Goal: Information Seeking & Learning: Learn about a topic

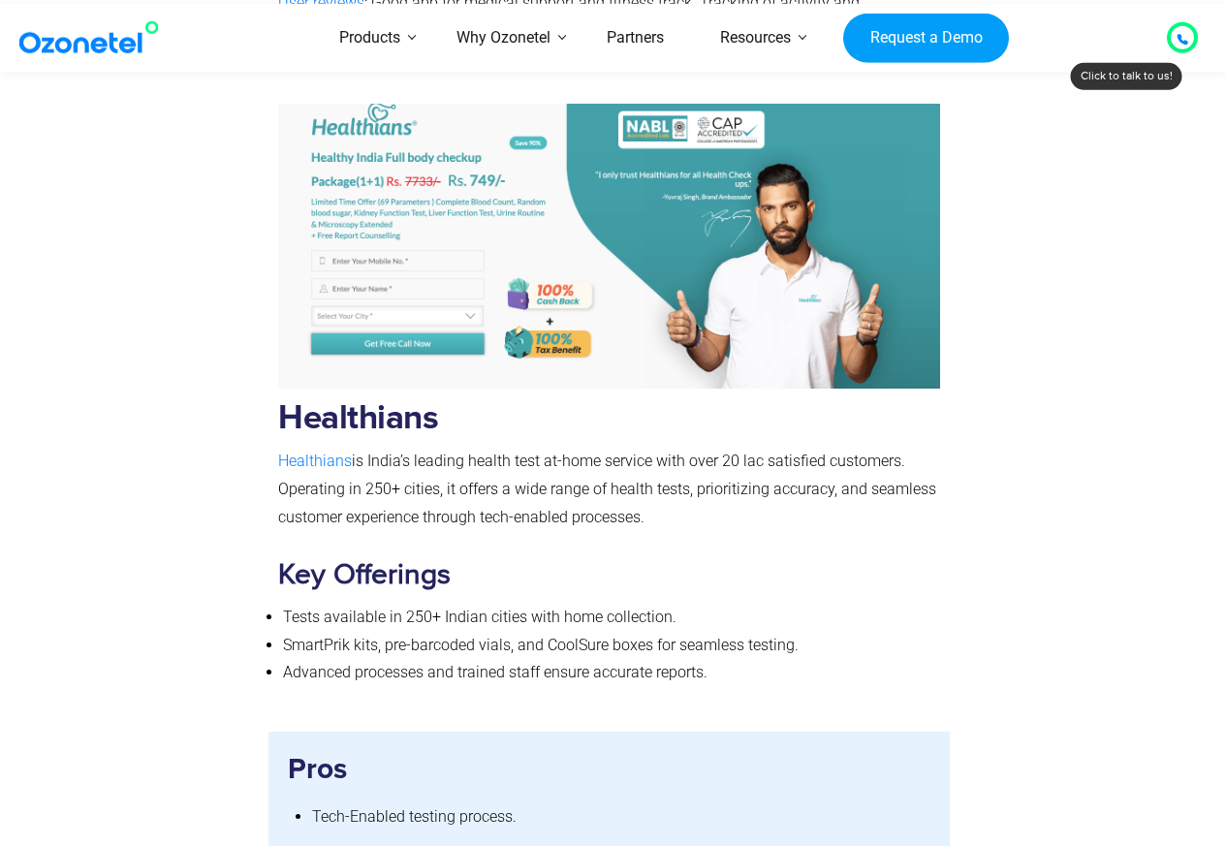
scroll to position [7396, 0]
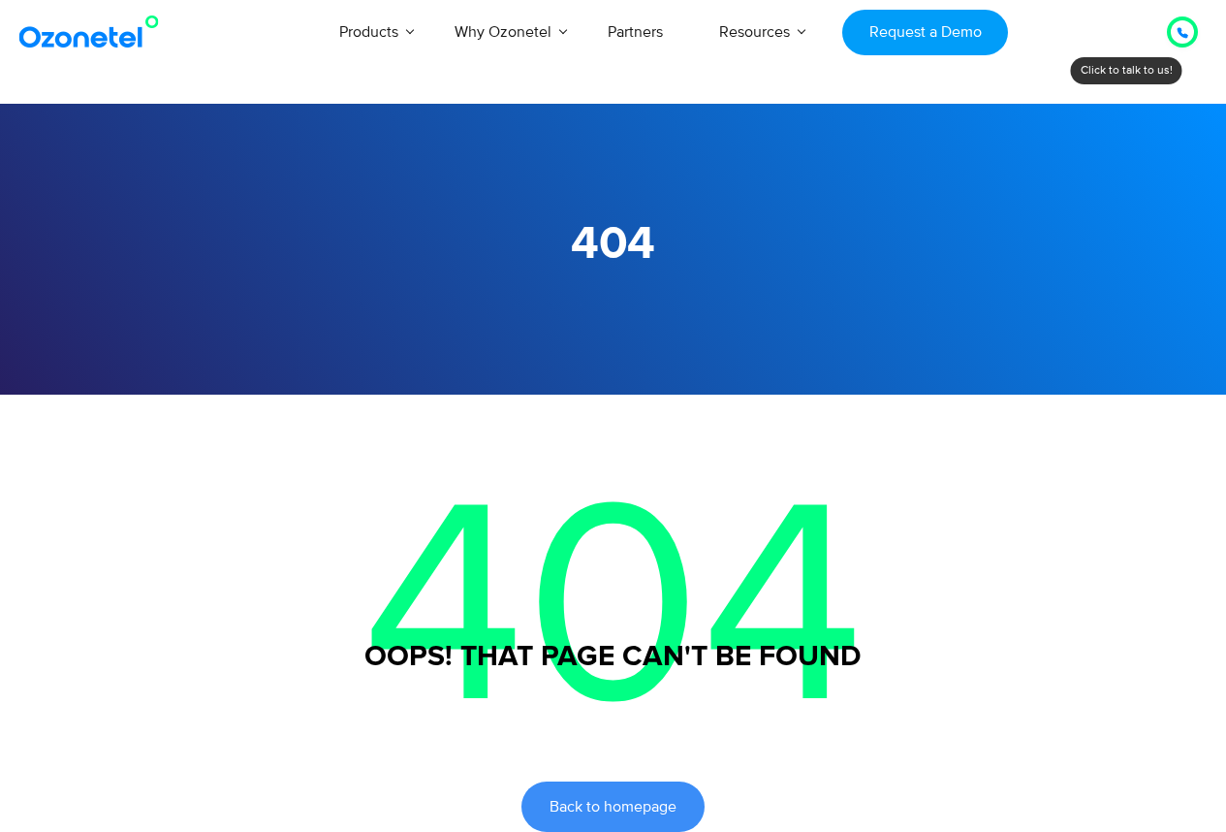
click at [1042, 19] on div "Products AI & CX Voice AI Agents Agent Assist Voice of Customer Quality Audits …" at bounding box center [712, 32] width 997 height 64
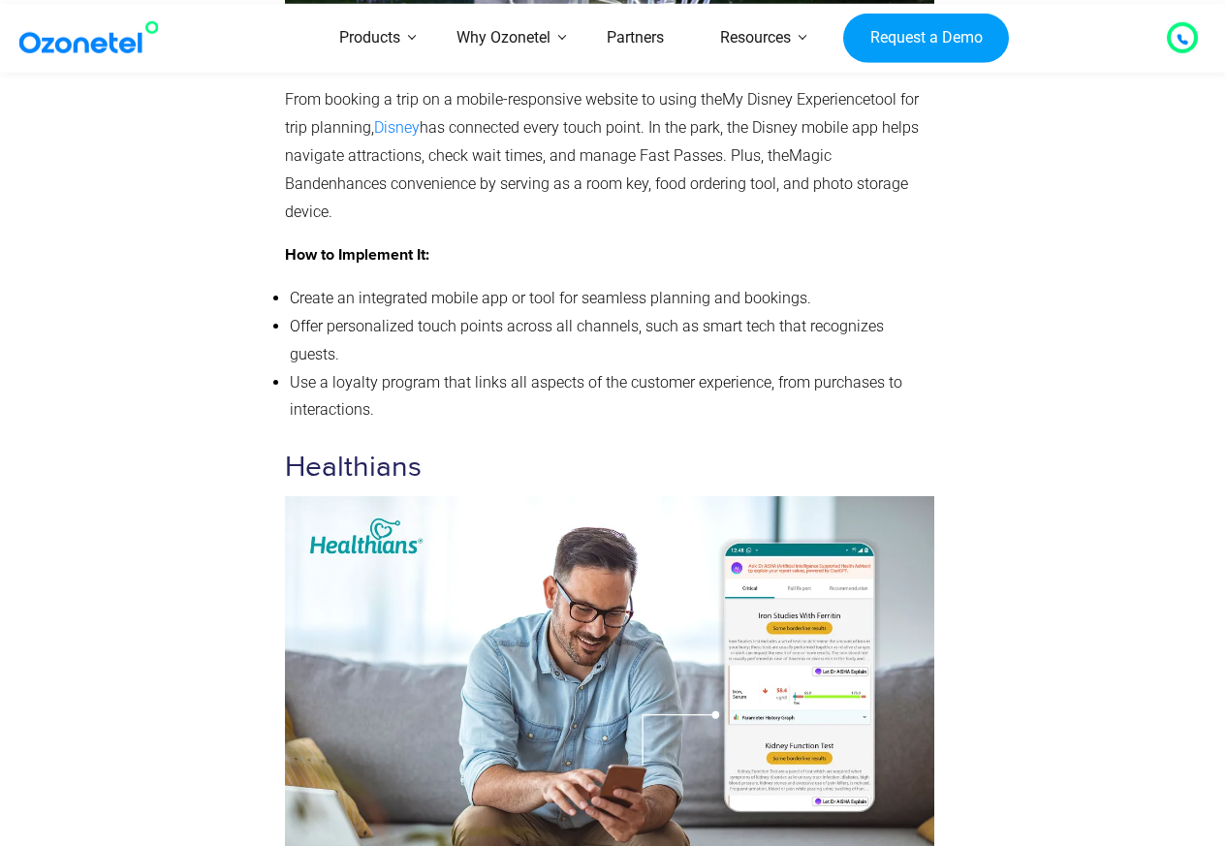
scroll to position [8773, 0]
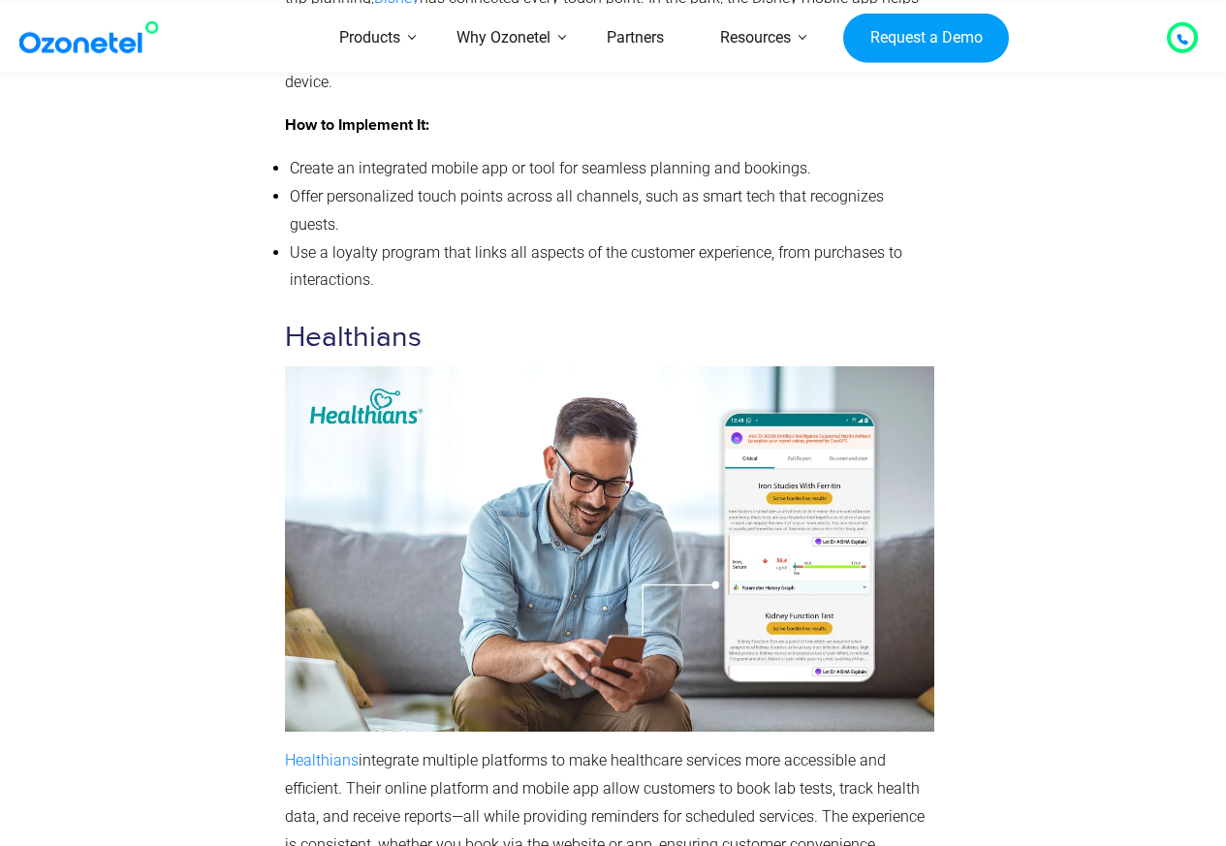
scroll to position [9122, 0]
